Goal: Go to known website: Access a specific website the user already knows

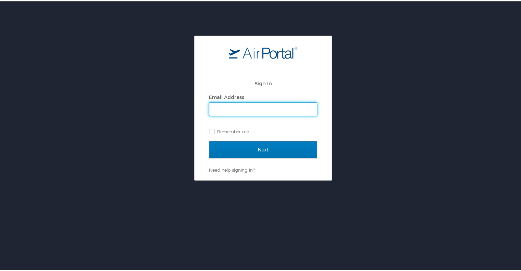
click at [221, 109] on input "Email Address" at bounding box center [262, 107] width 107 height 13
type input "[EMAIL_ADDRESS][PERSON_NAME][DOMAIN_NAME]"
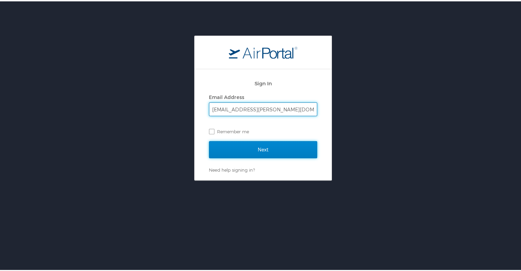
click at [268, 146] on input "Next" at bounding box center [263, 148] width 108 height 17
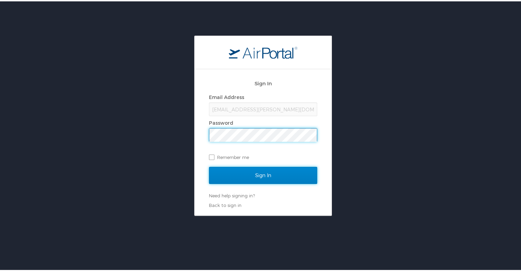
click at [258, 172] on input "Sign In" at bounding box center [263, 173] width 108 height 17
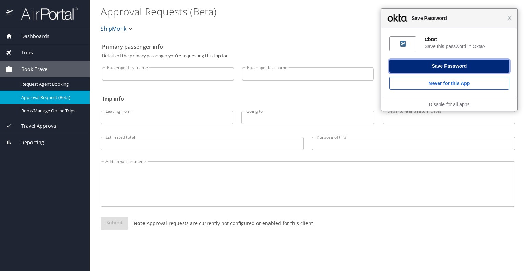
click at [427, 68] on button "Save Password" at bounding box center [449, 66] width 120 height 13
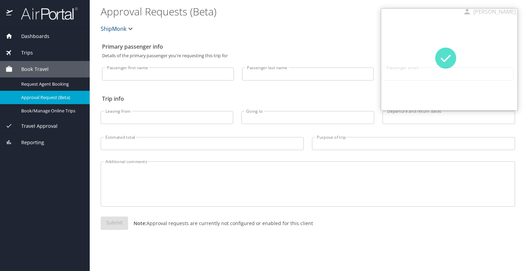
click at [352, 35] on div "ShipMonk" at bounding box center [308, 29] width 422 height 22
